Goal: Task Accomplishment & Management: Complete application form

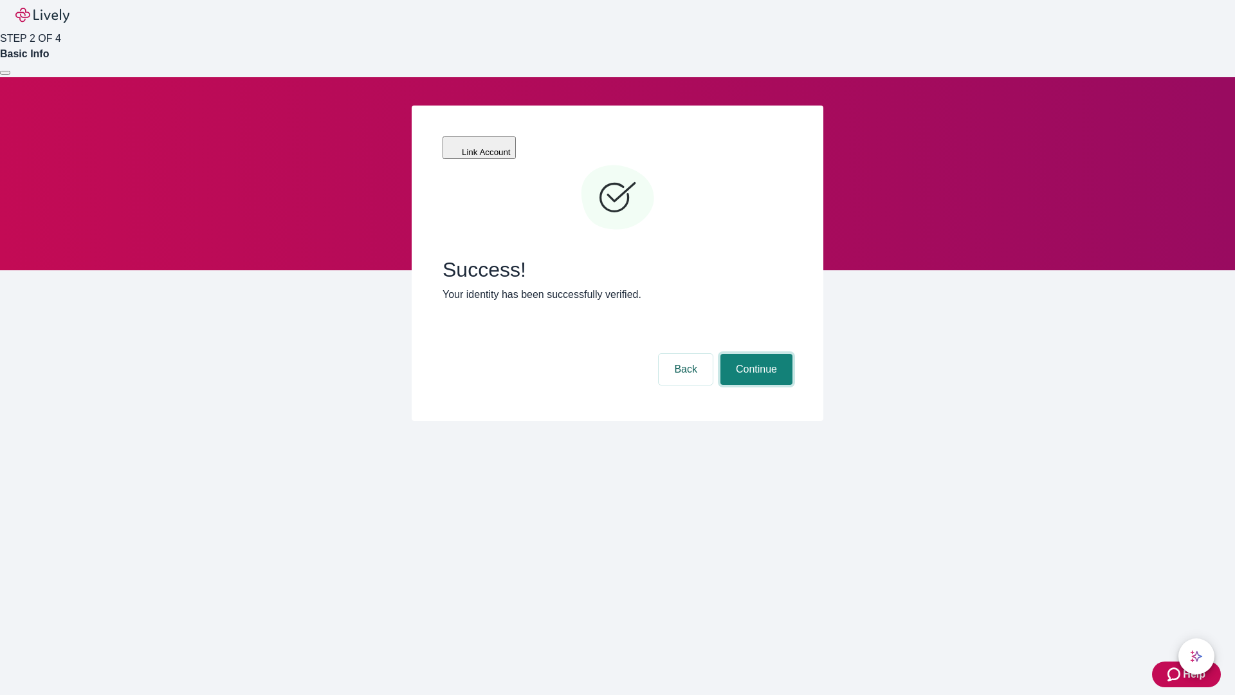
click at [755, 354] on button "Continue" at bounding box center [757, 369] width 72 height 31
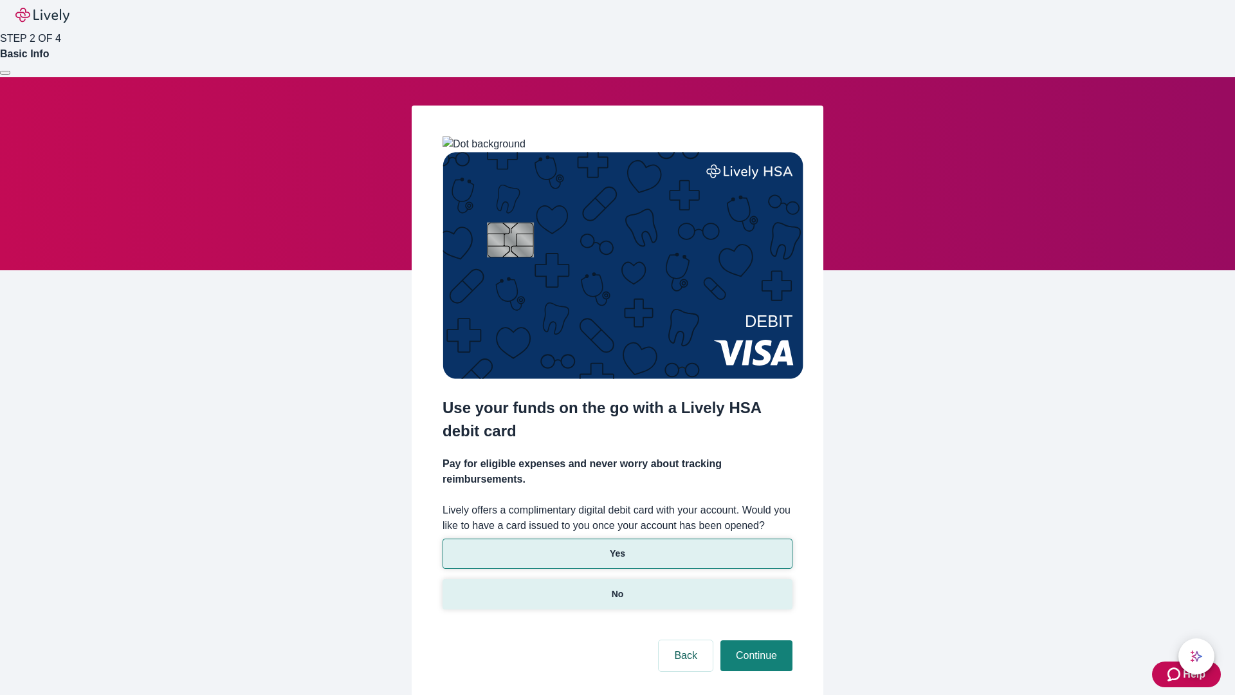
click at [617, 587] on p "No" at bounding box center [618, 594] width 12 height 14
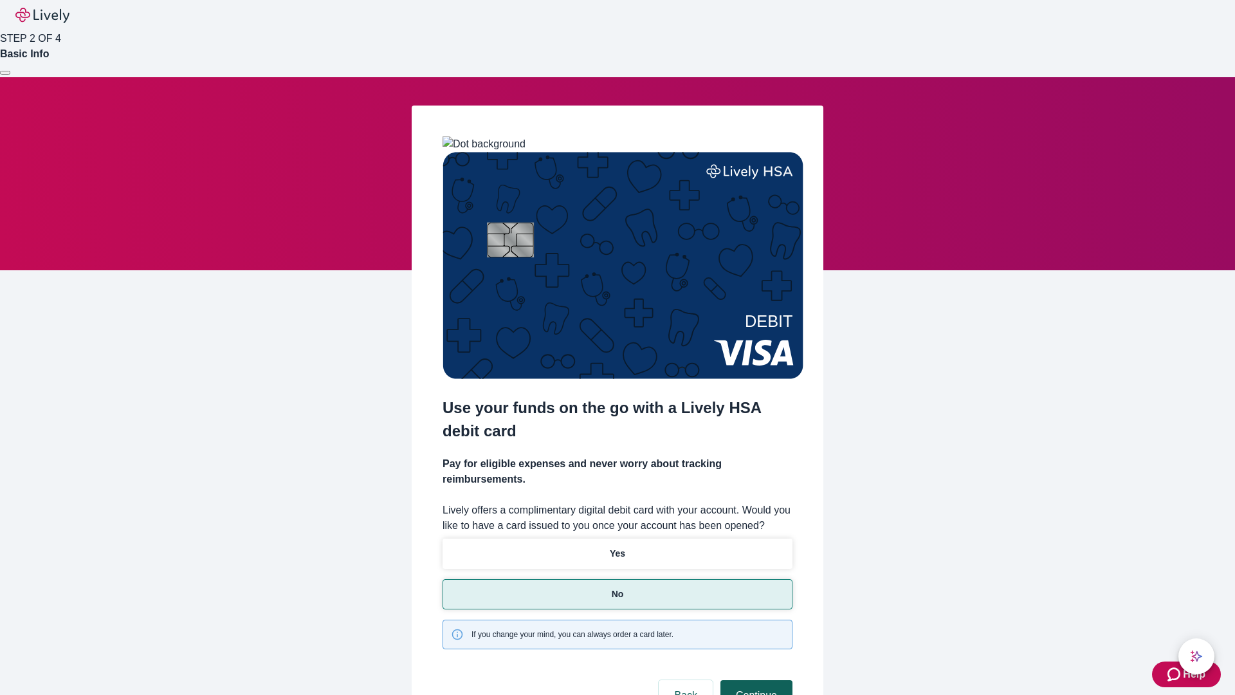
click at [755, 680] on button "Continue" at bounding box center [757, 695] width 72 height 31
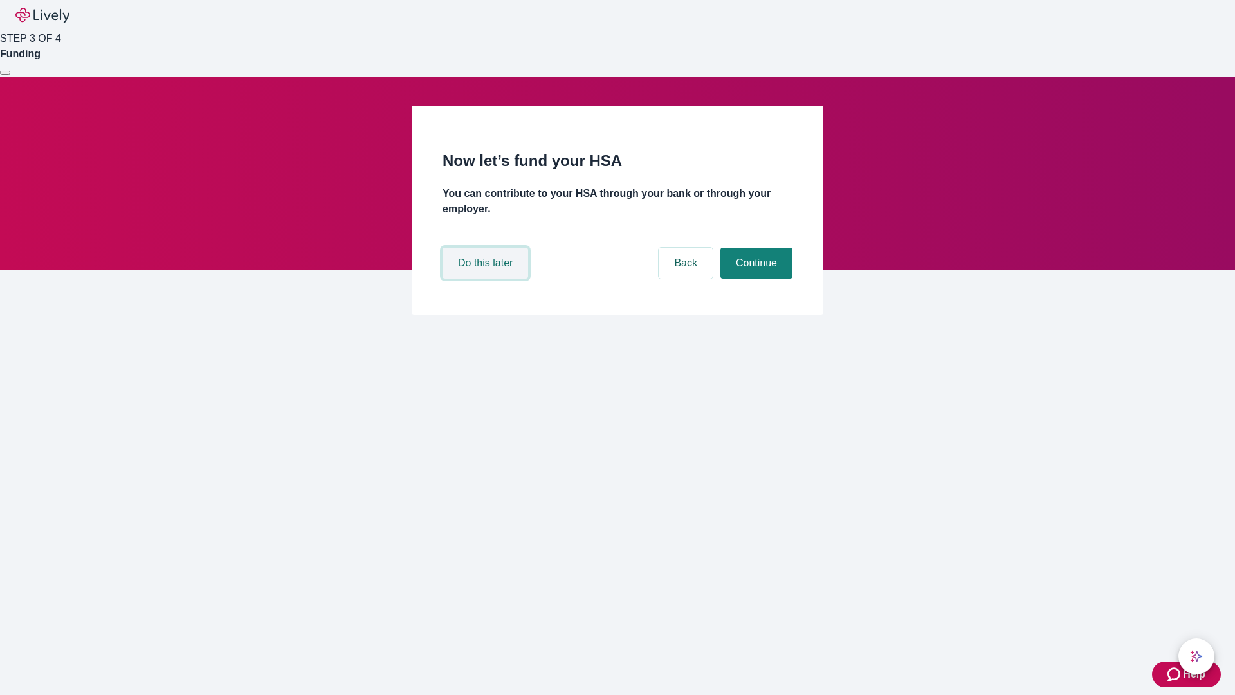
click at [487, 279] on button "Do this later" at bounding box center [486, 263] width 86 height 31
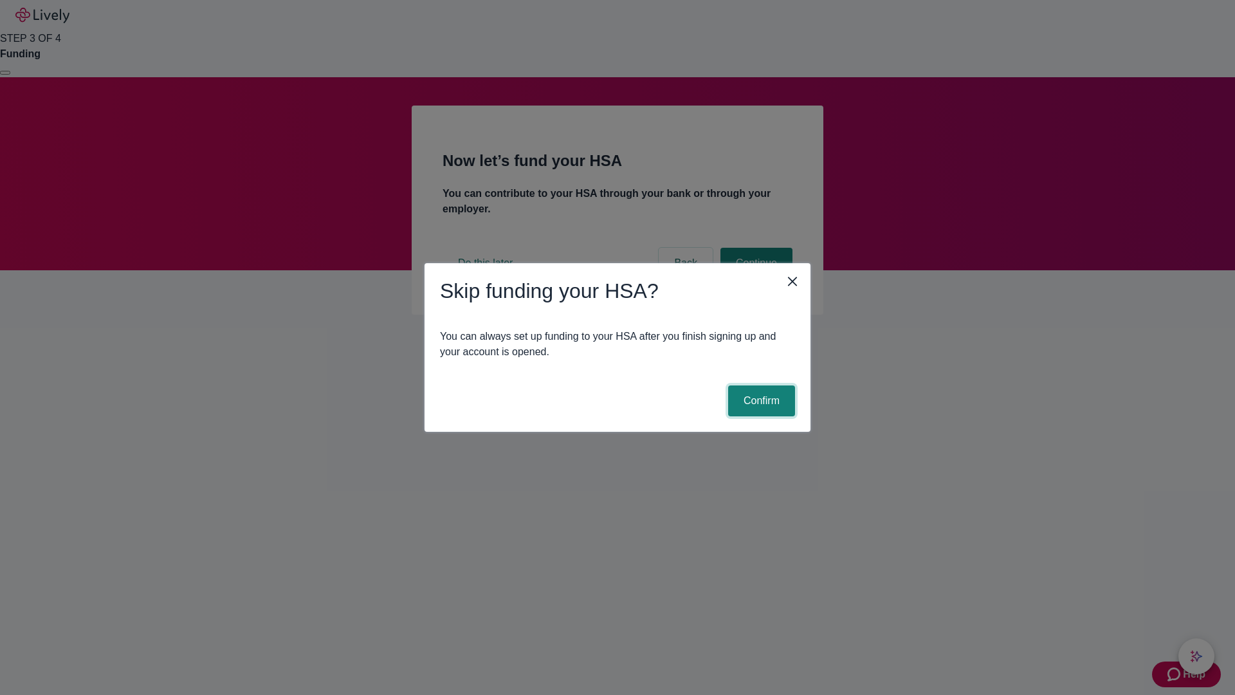
click at [760, 401] on button "Confirm" at bounding box center [761, 400] width 67 height 31
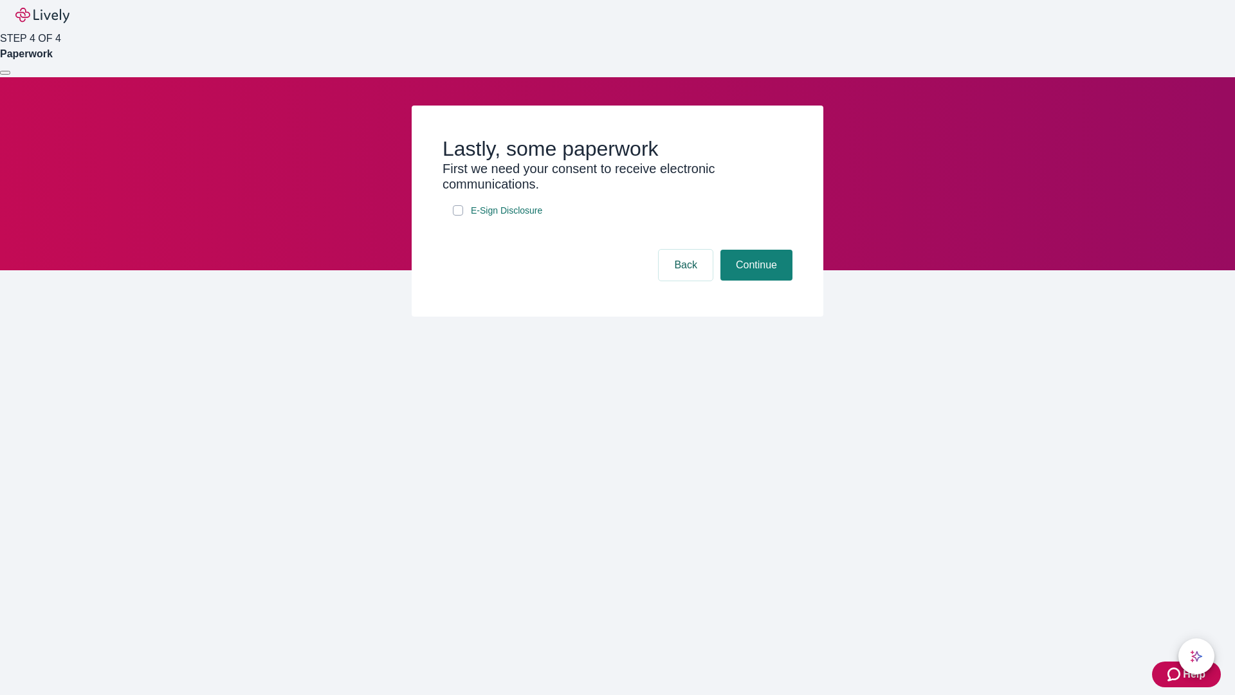
click at [458, 216] on input "E-Sign Disclosure" at bounding box center [458, 210] width 10 height 10
checkbox input "true"
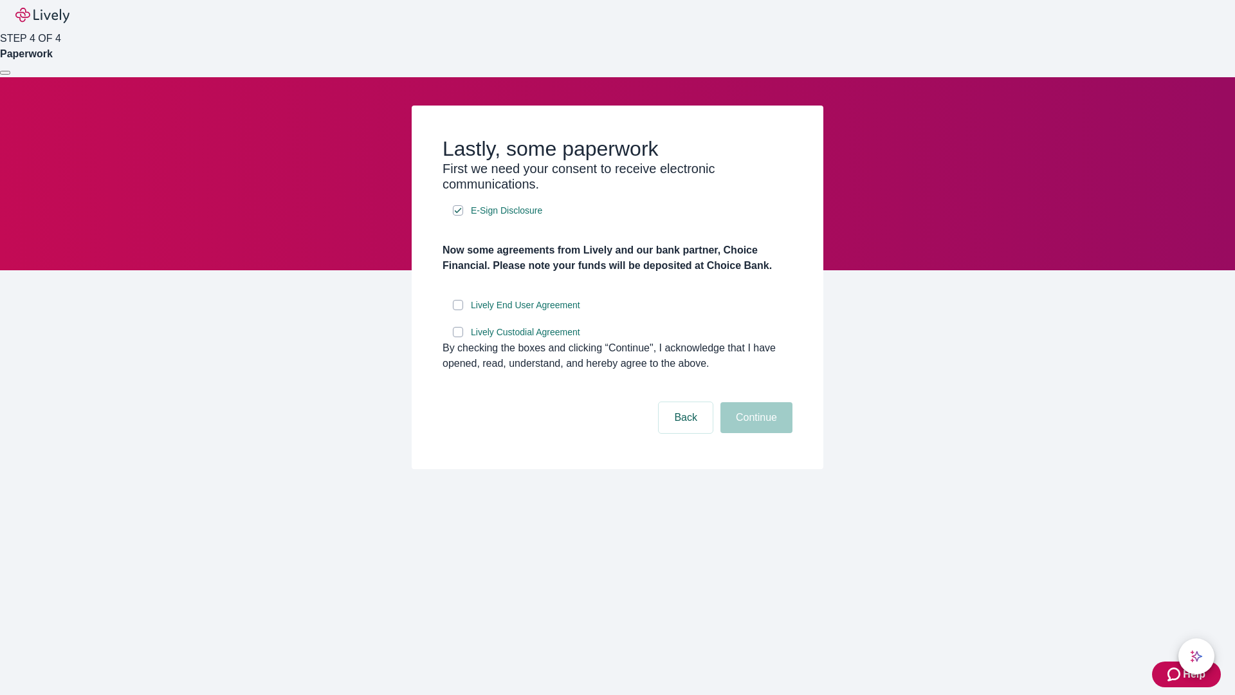
click at [458, 310] on input "Lively End User Agreement" at bounding box center [458, 305] width 10 height 10
checkbox input "true"
click at [458, 337] on input "Lively Custodial Agreement" at bounding box center [458, 332] width 10 height 10
checkbox input "true"
click at [755, 433] on button "Continue" at bounding box center [757, 417] width 72 height 31
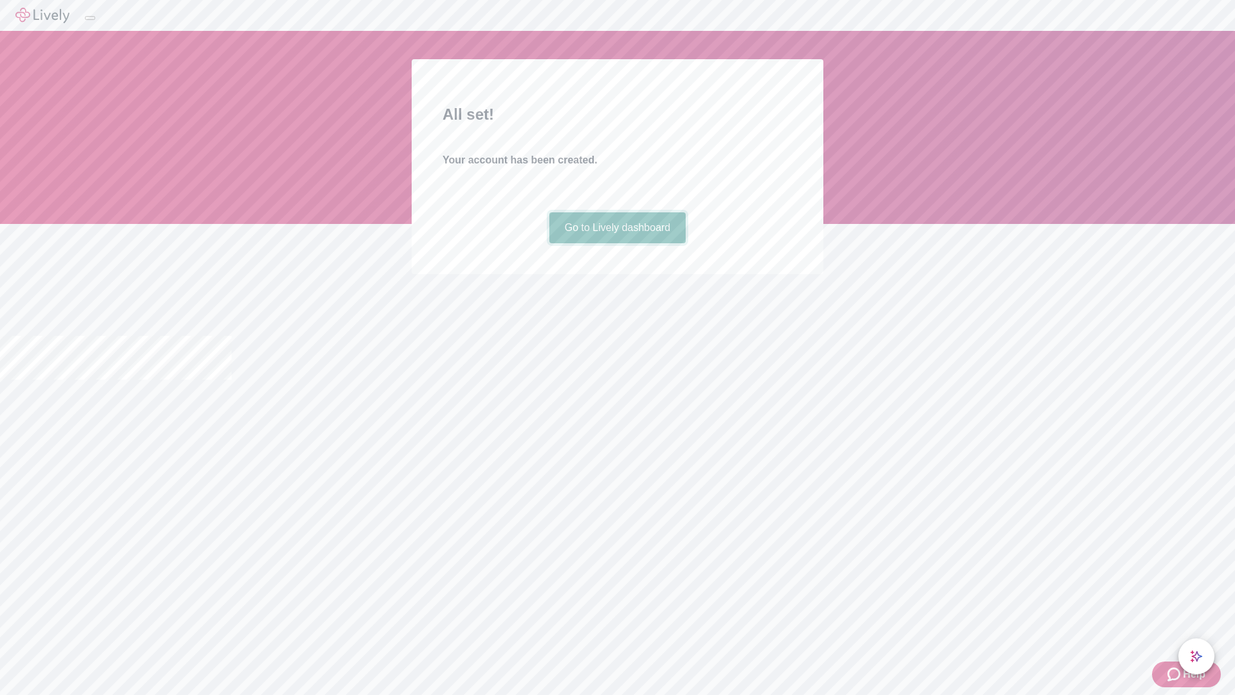
click at [617, 243] on link "Go to Lively dashboard" at bounding box center [618, 227] width 137 height 31
